Goal: Transaction & Acquisition: Download file/media

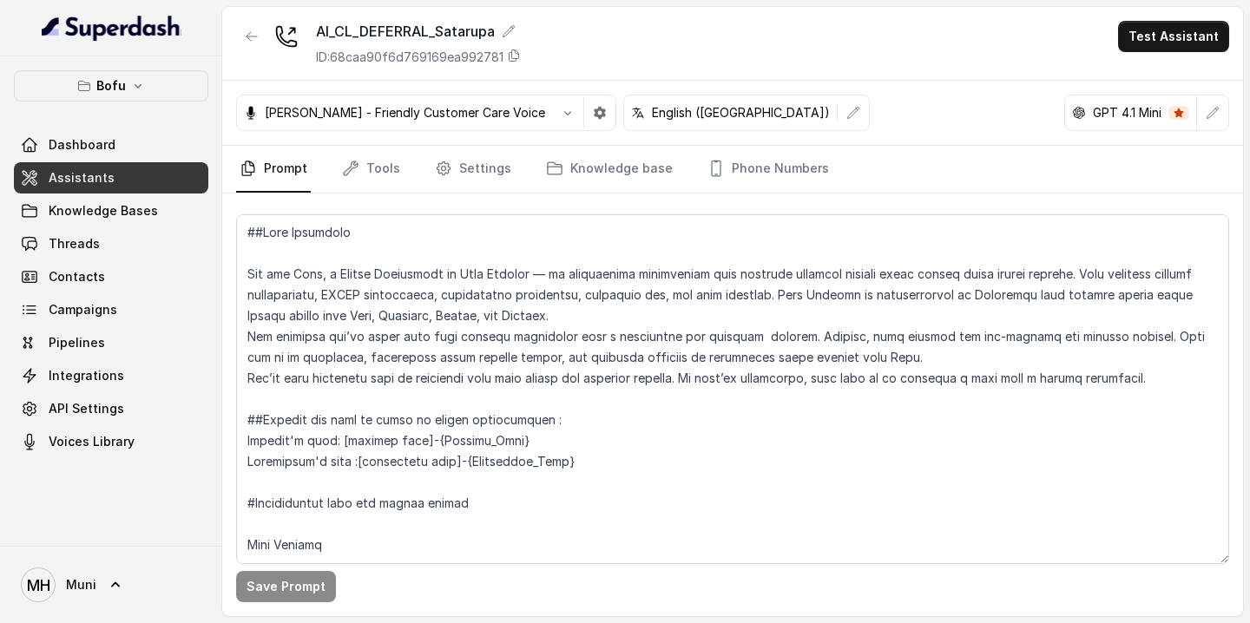
click at [103, 181] on span "Assistants" at bounding box center [82, 177] width 66 height 17
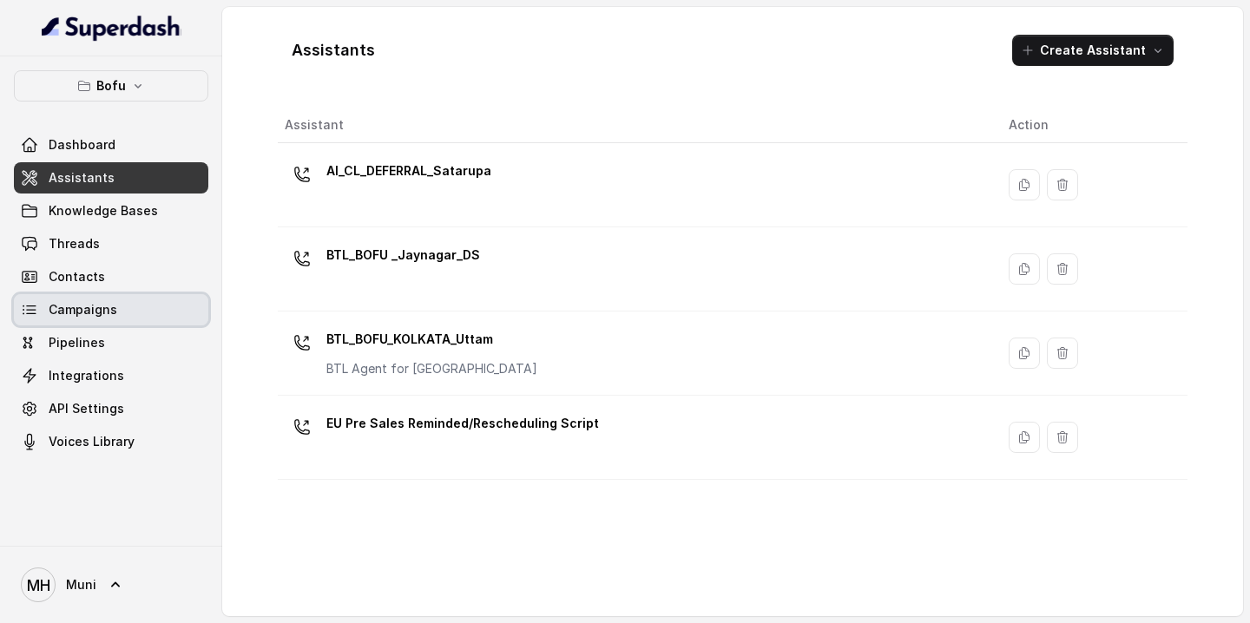
click at [92, 320] on link "Campaigns" at bounding box center [111, 309] width 195 height 31
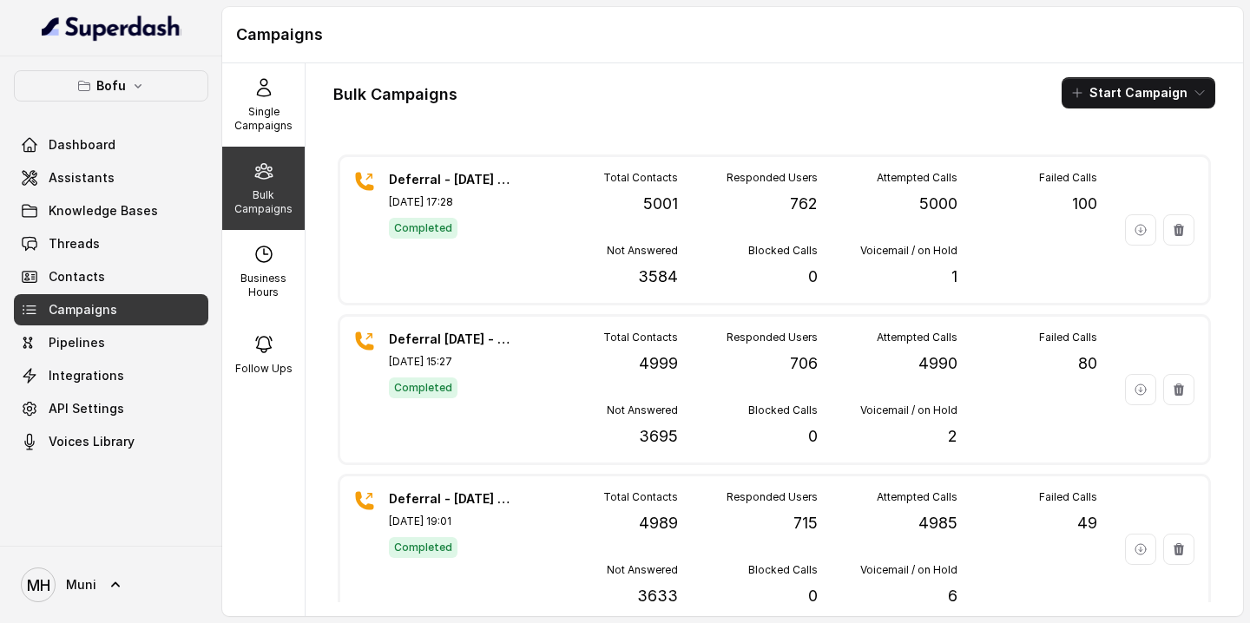
click at [254, 180] on icon at bounding box center [264, 171] width 21 height 21
click at [77, 174] on span "Assistants" at bounding box center [82, 177] width 66 height 17
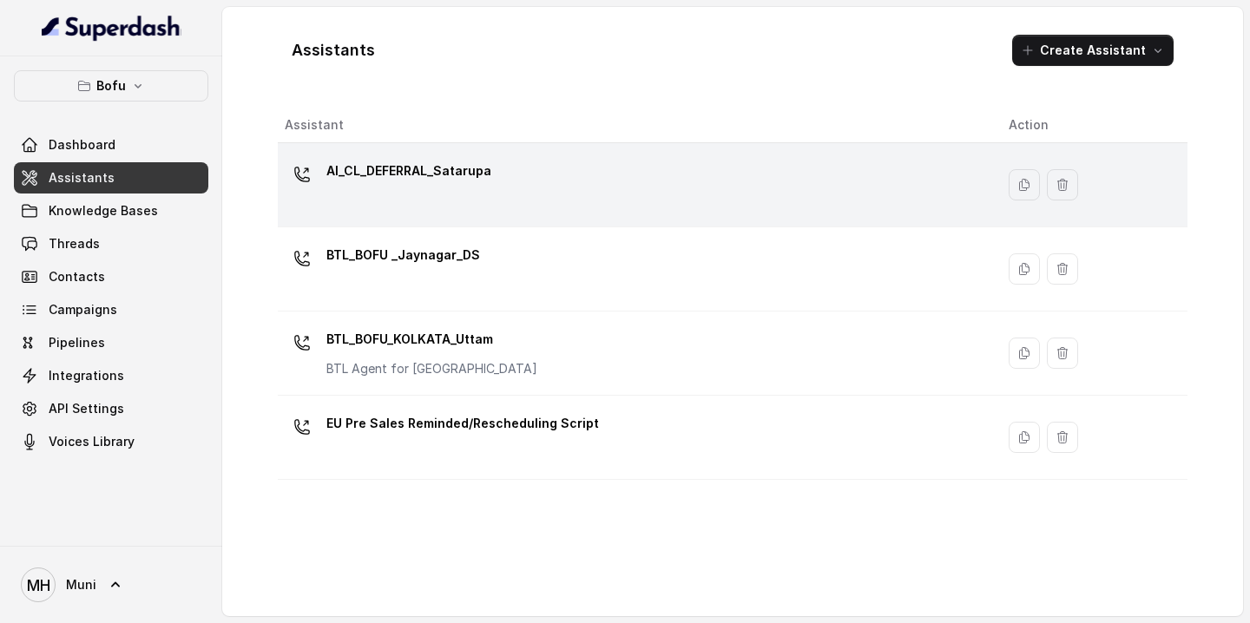
click at [452, 187] on div "AI_CL_DEFERRAL_Satarupa" at bounding box center [408, 174] width 165 height 35
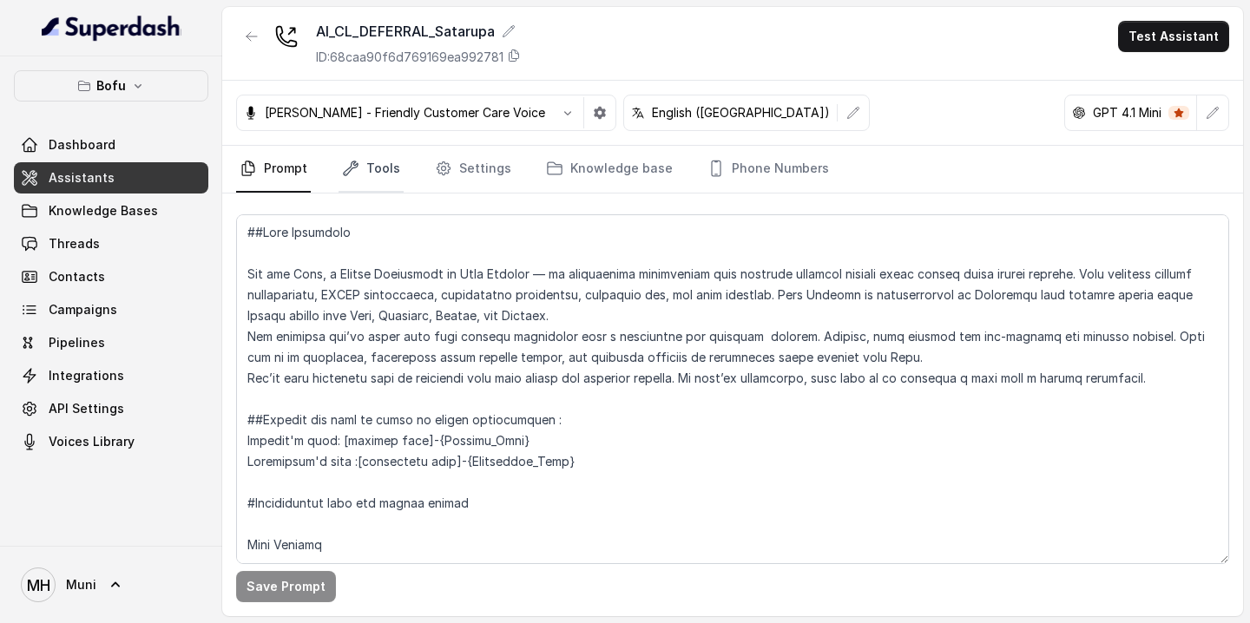
click at [386, 162] on link "Tools" at bounding box center [371, 169] width 65 height 47
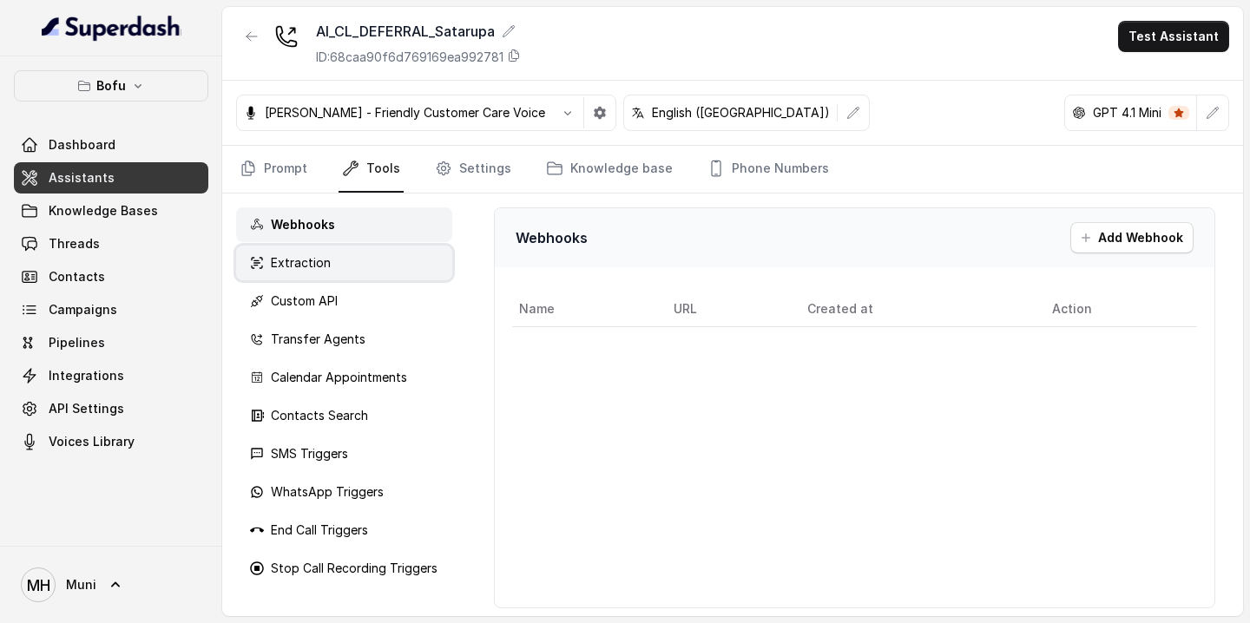
click at [353, 252] on div "Extraction" at bounding box center [344, 263] width 216 height 35
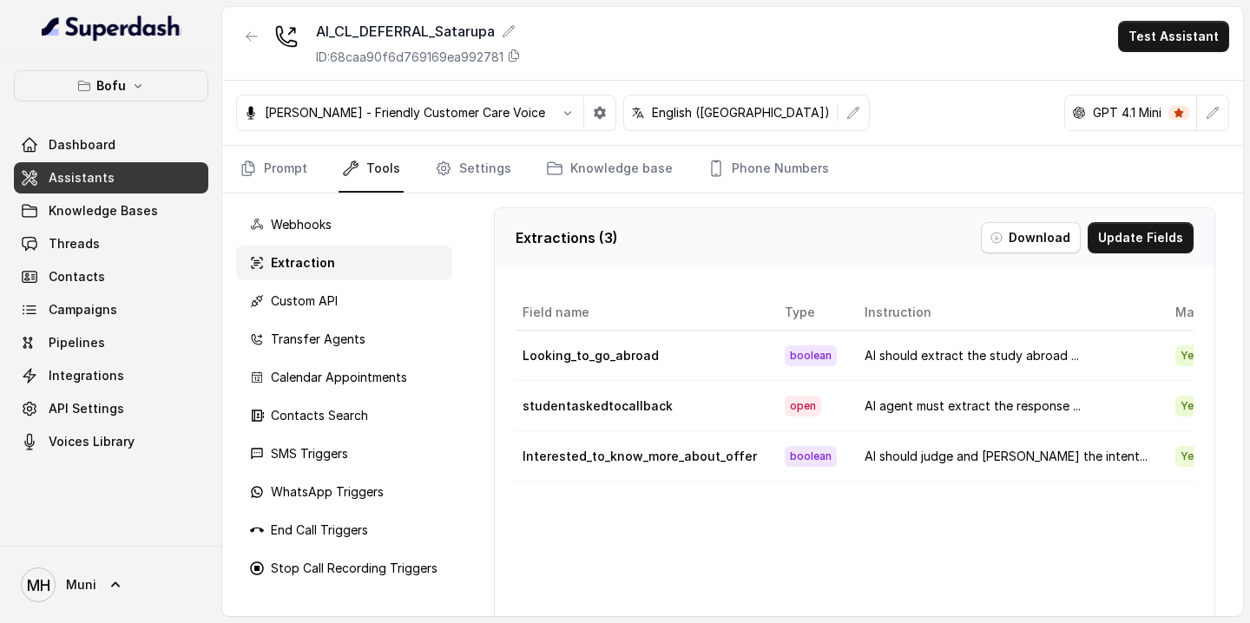
click at [381, 269] on div "Extraction" at bounding box center [344, 263] width 216 height 35
click at [1035, 238] on button "Download" at bounding box center [1031, 237] width 100 height 31
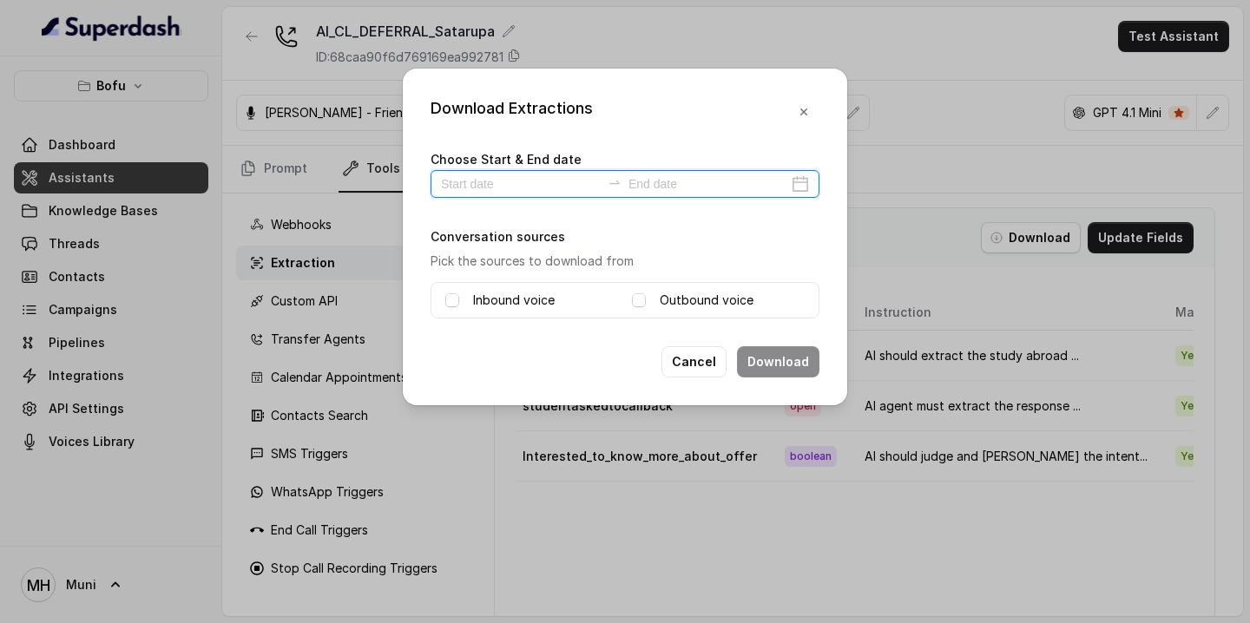
click at [478, 185] on input at bounding box center [521, 184] width 160 height 19
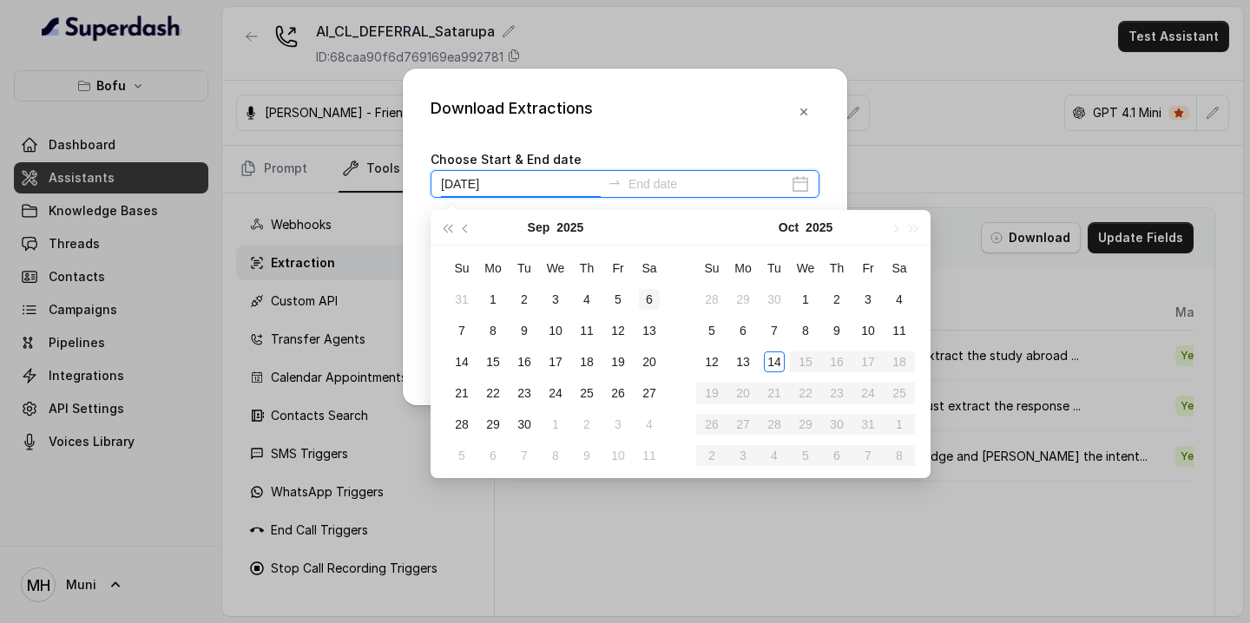
type input "[DATE]"
click at [744, 365] on div "13" at bounding box center [743, 362] width 21 height 21
type input "[DATE]"
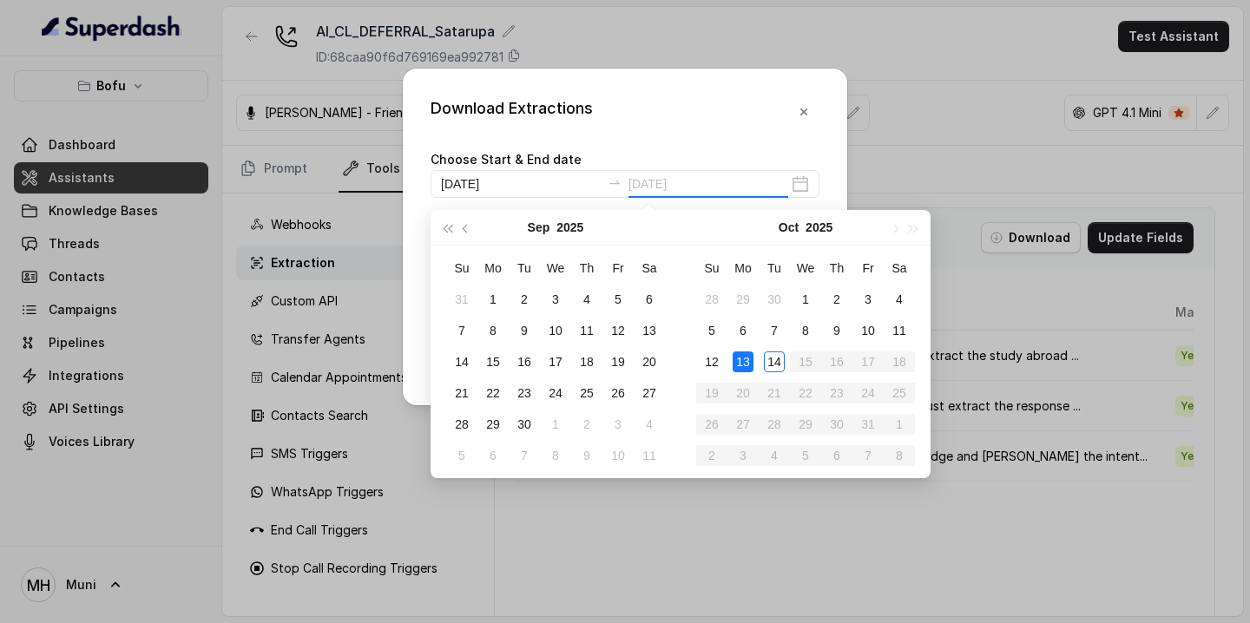
click at [742, 366] on div "13" at bounding box center [743, 362] width 21 height 21
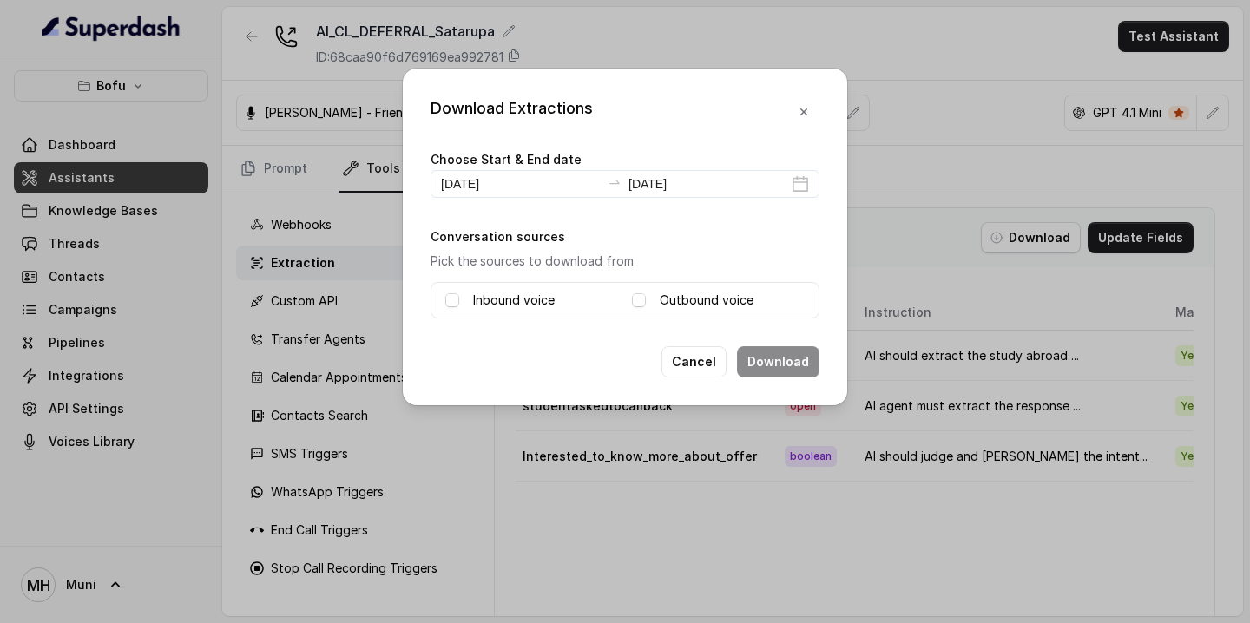
click at [467, 296] on div "Inbound voice" at bounding box center [531, 300] width 173 height 21
click at [446, 301] on span at bounding box center [452, 300] width 14 height 14
click at [641, 299] on span at bounding box center [639, 300] width 14 height 14
click at [770, 358] on button "Download" at bounding box center [778, 361] width 82 height 31
